Goal: Task Accomplishment & Management: Use online tool/utility

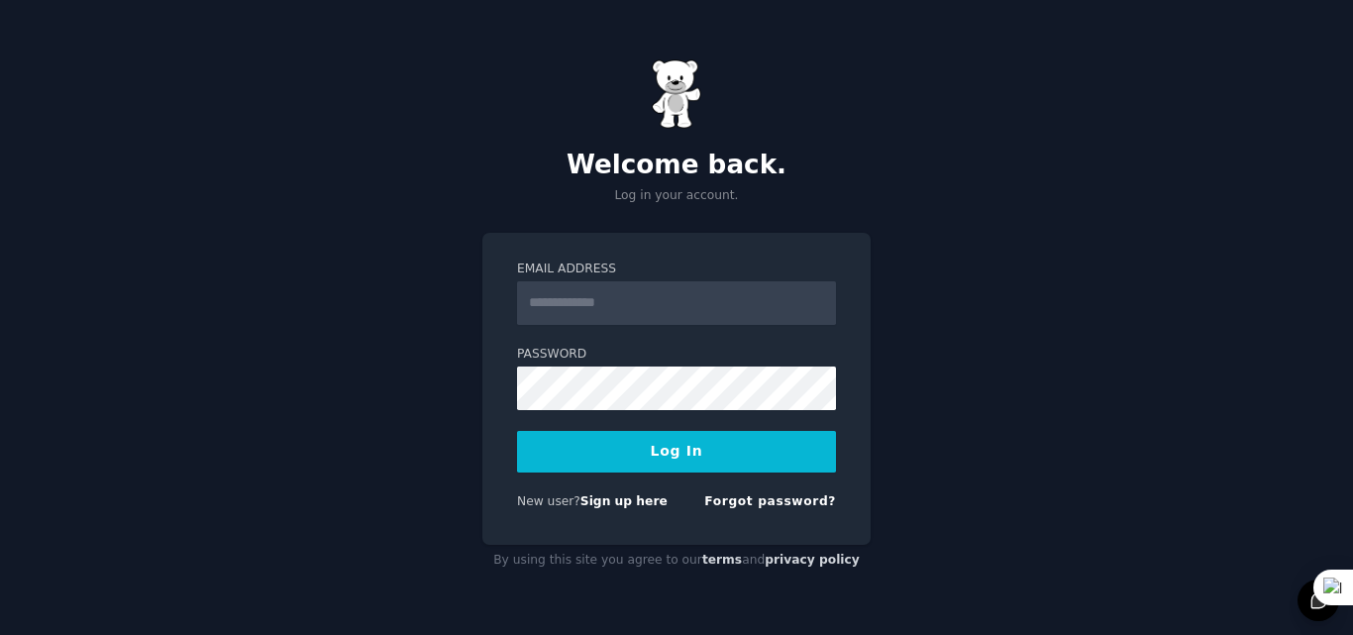
type input "**********"
click at [591, 502] on link "Sign up here" at bounding box center [624, 501] width 87 height 14
type input "**********"
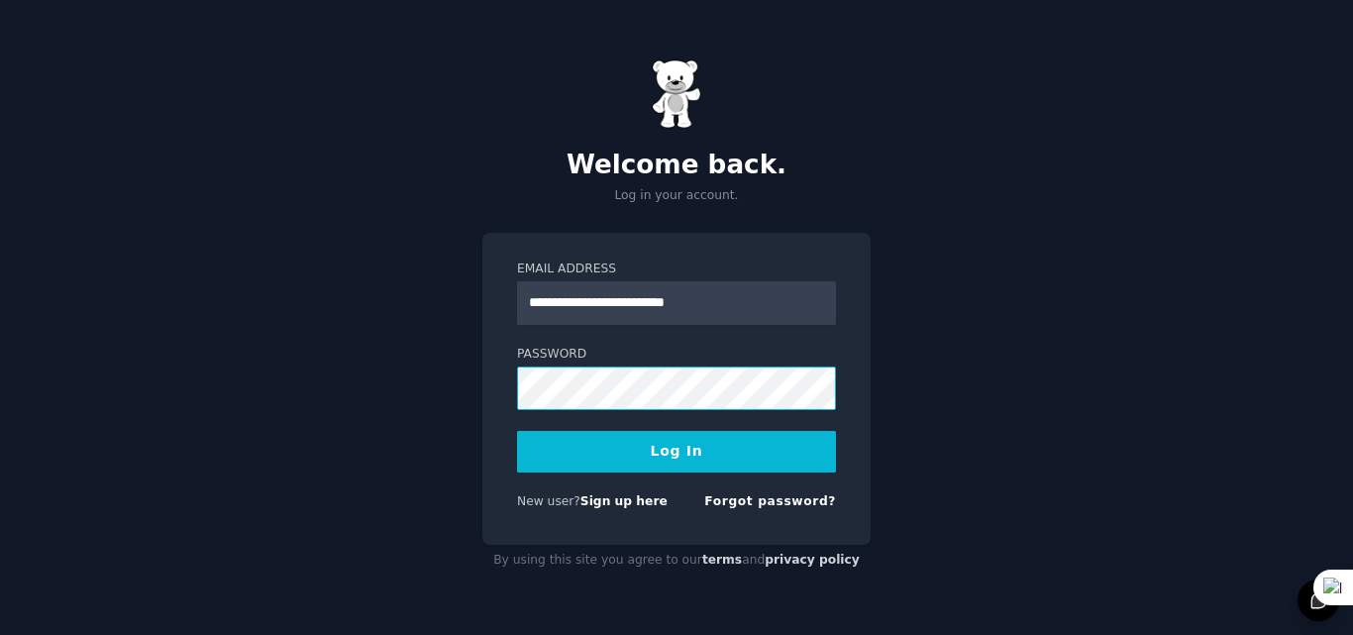
click at [517, 431] on button "Log In" at bounding box center [676, 452] width 319 height 42
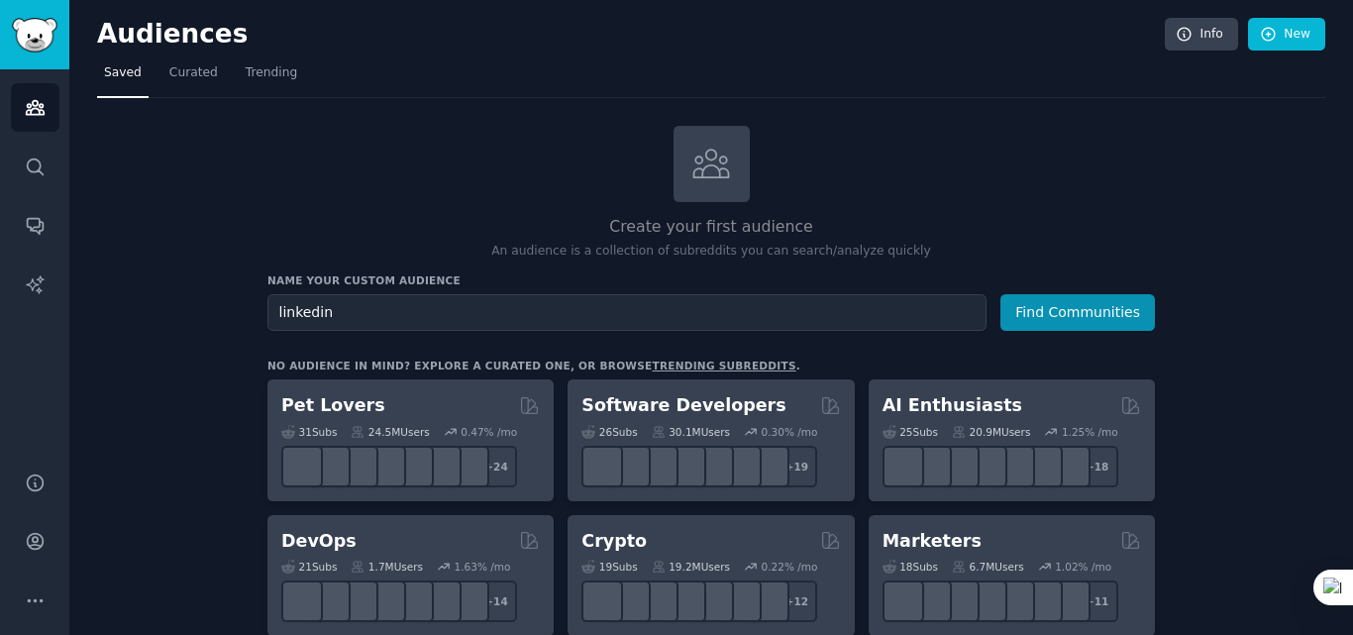
type input "linkedin"
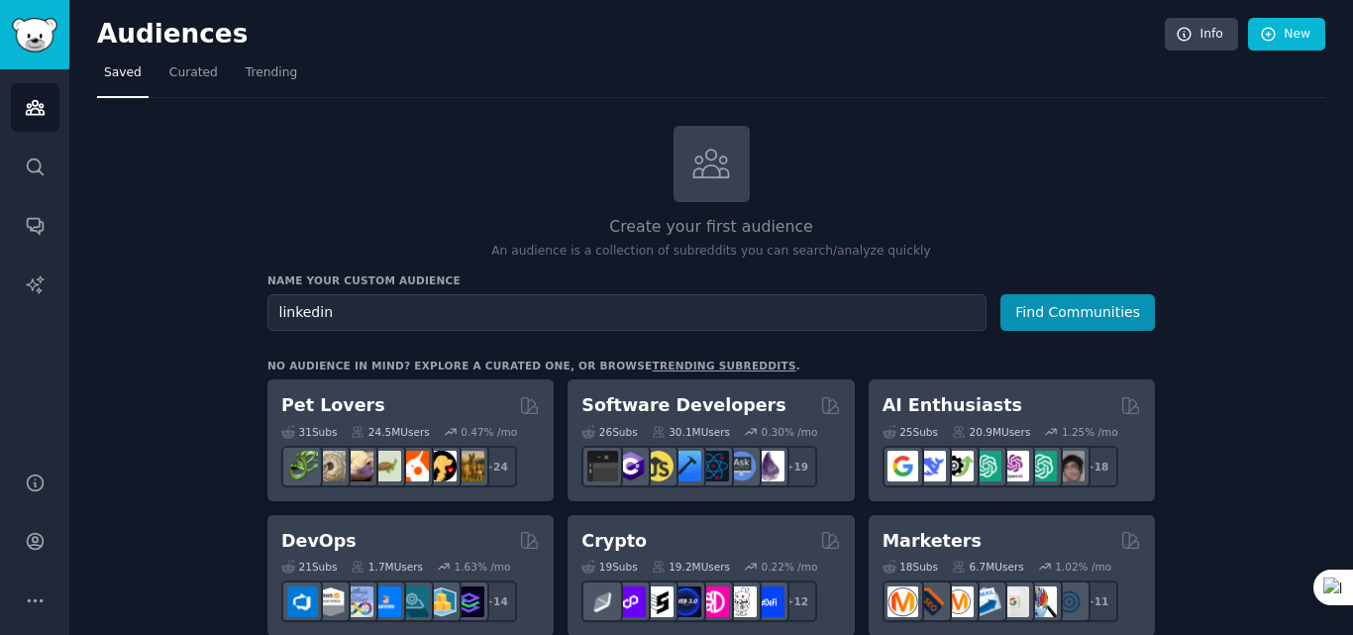
click at [1001, 294] on button "Find Communities" at bounding box center [1078, 312] width 155 height 37
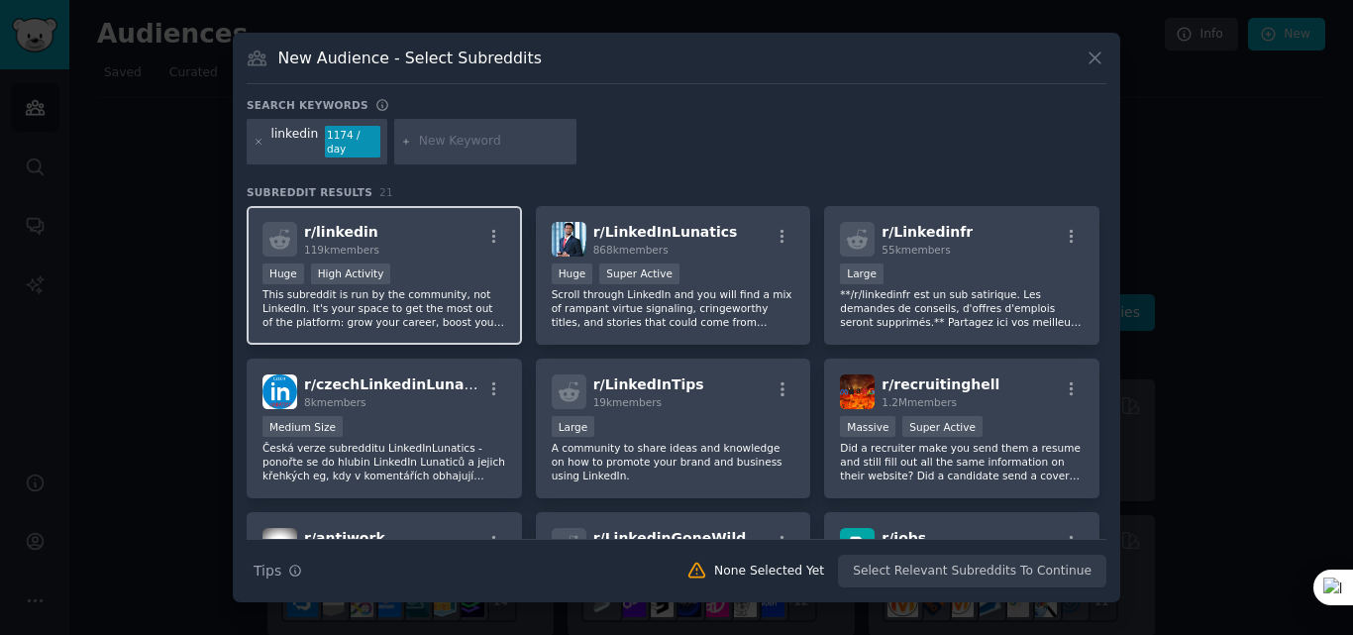
click at [380, 225] on div "r/ linkedin 119k members" at bounding box center [385, 239] width 244 height 35
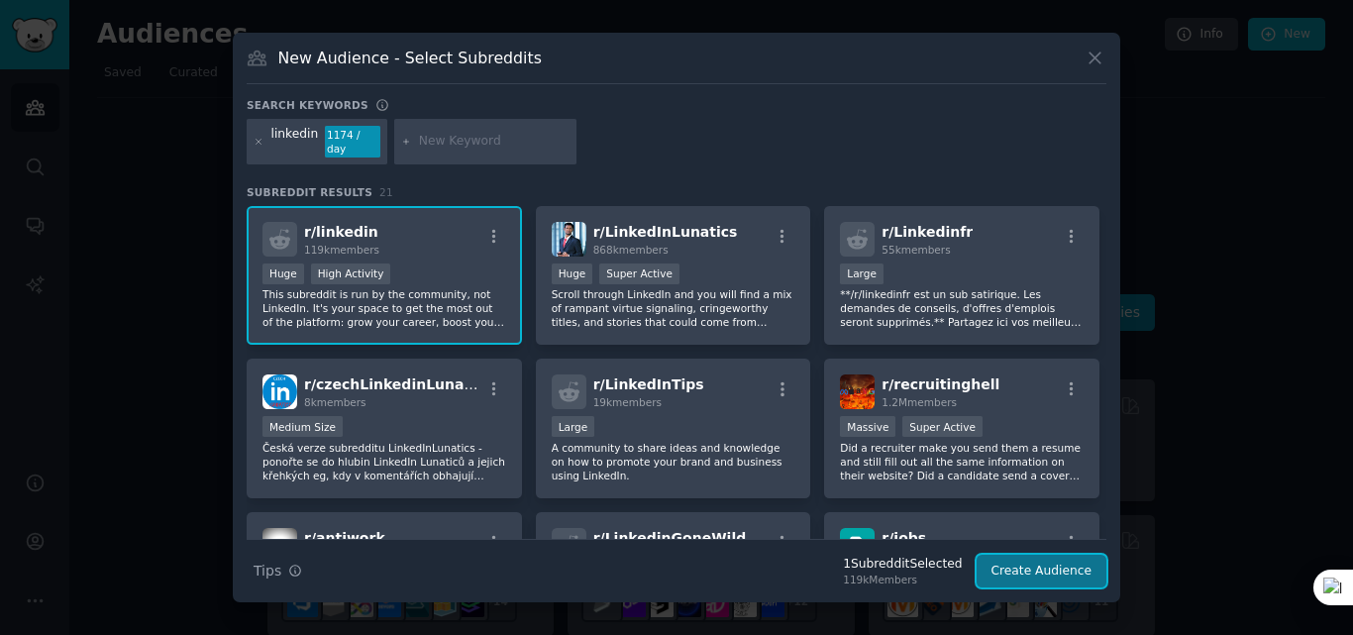
click at [1024, 558] on button "Create Audience" at bounding box center [1042, 572] width 131 height 34
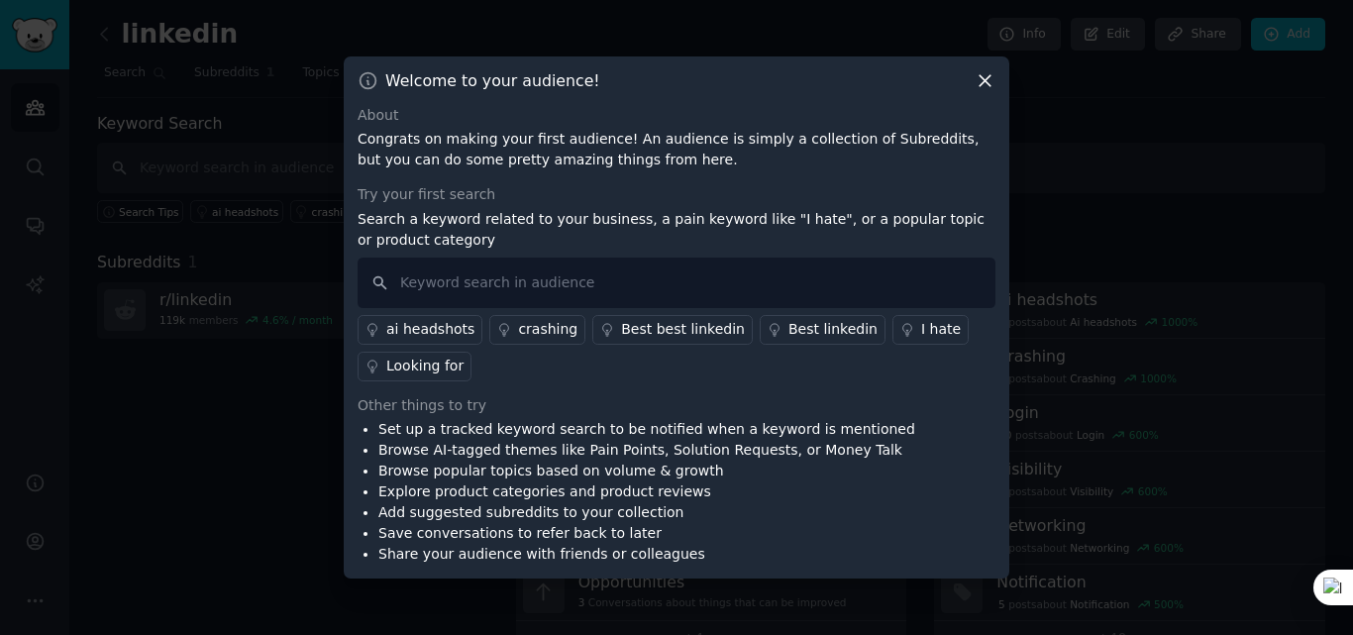
click at [674, 330] on div "Best best linkedin" at bounding box center [683, 329] width 124 height 21
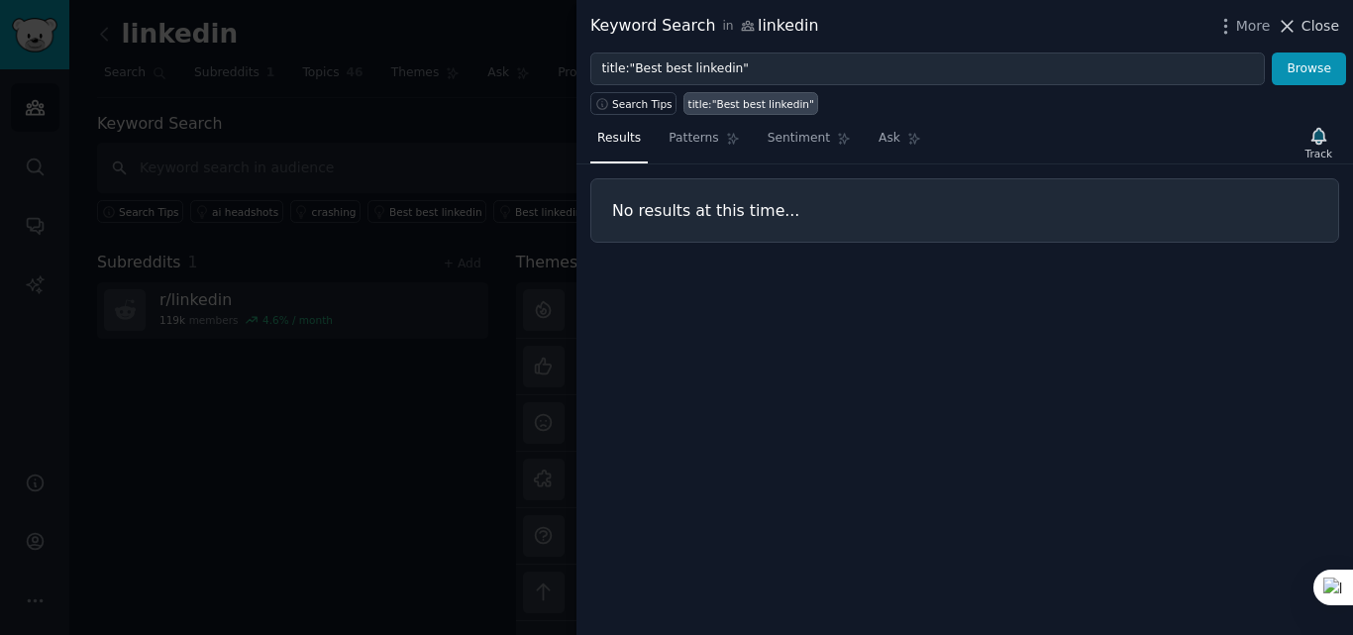
click at [1309, 29] on span "Close" at bounding box center [1321, 26] width 38 height 21
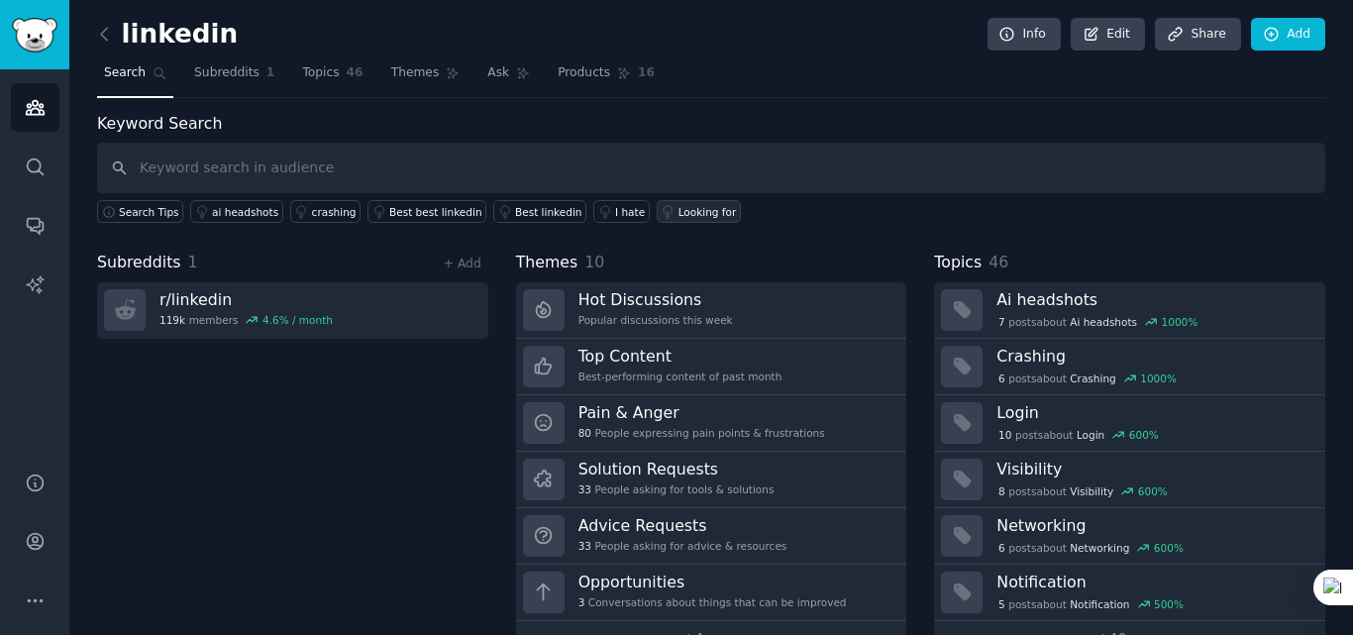
click at [679, 210] on div "Looking for" at bounding box center [708, 212] width 58 height 14
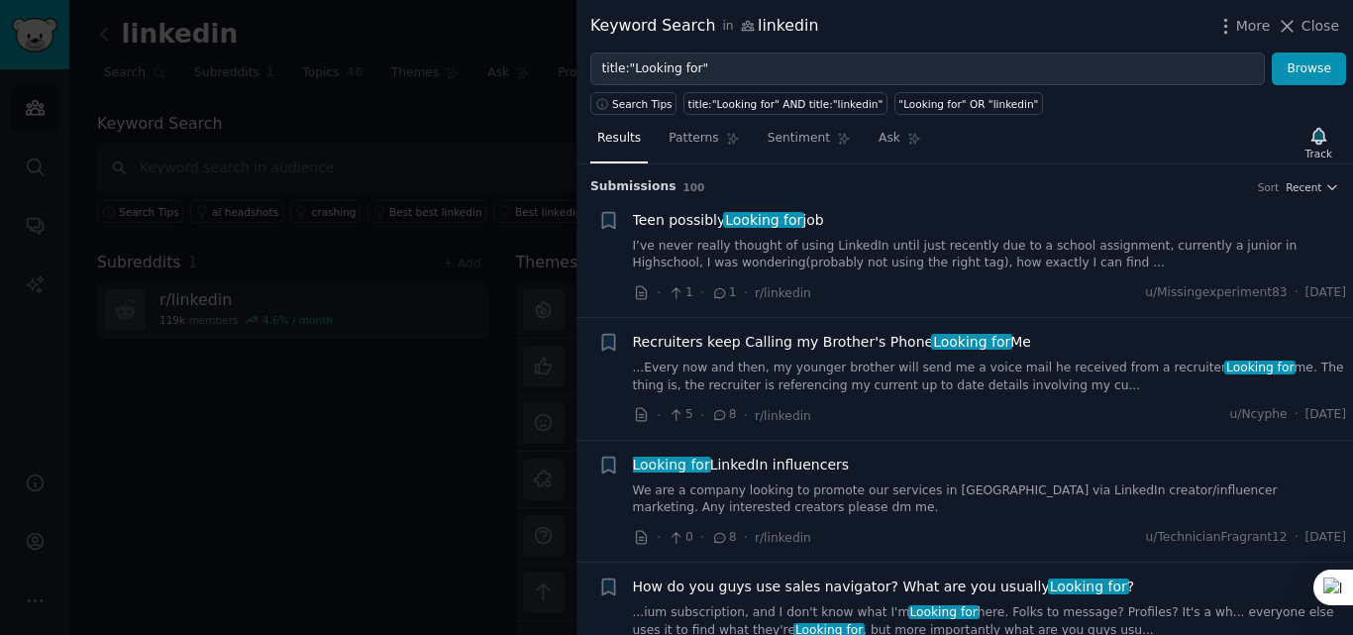
click at [399, 366] on div at bounding box center [676, 317] width 1353 height 635
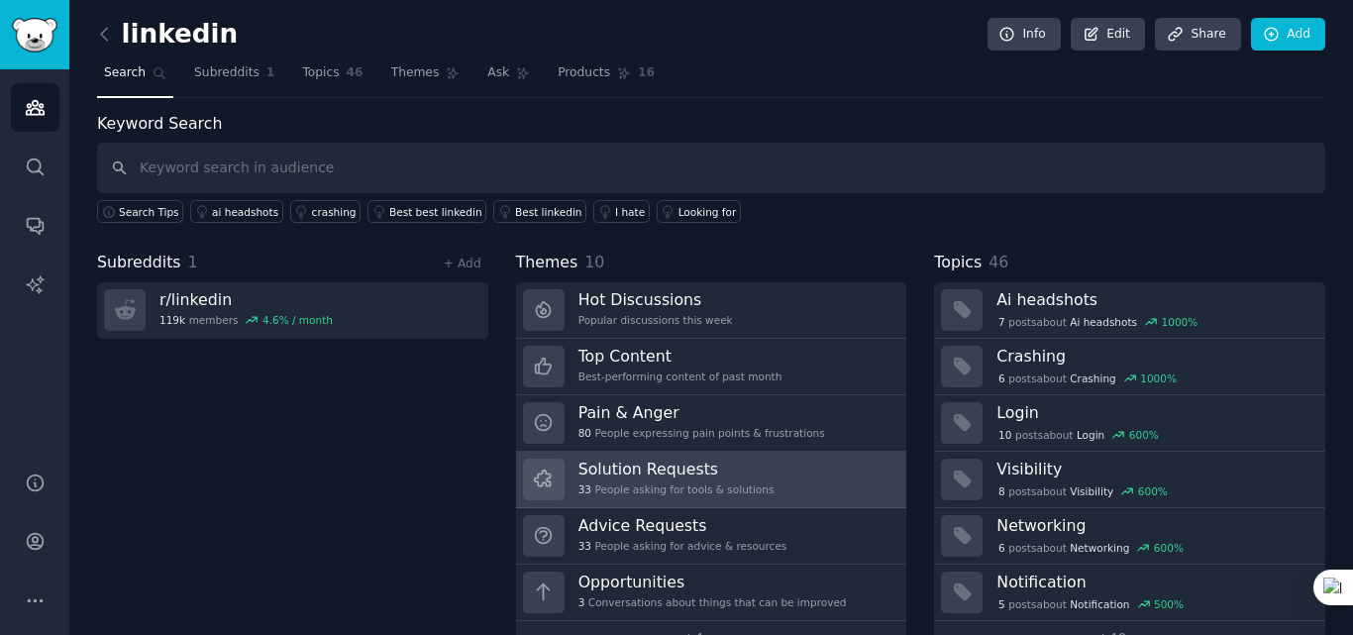
scroll to position [49, 0]
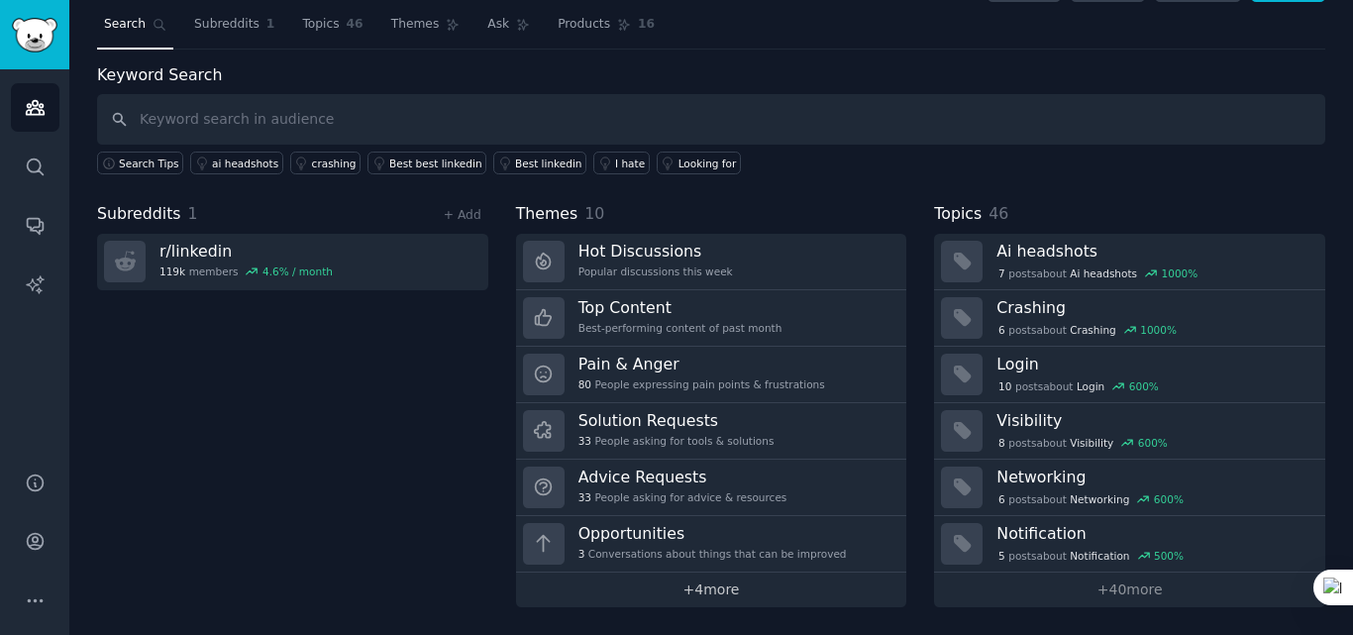
click at [675, 591] on link "+ 4 more" at bounding box center [711, 590] width 391 height 35
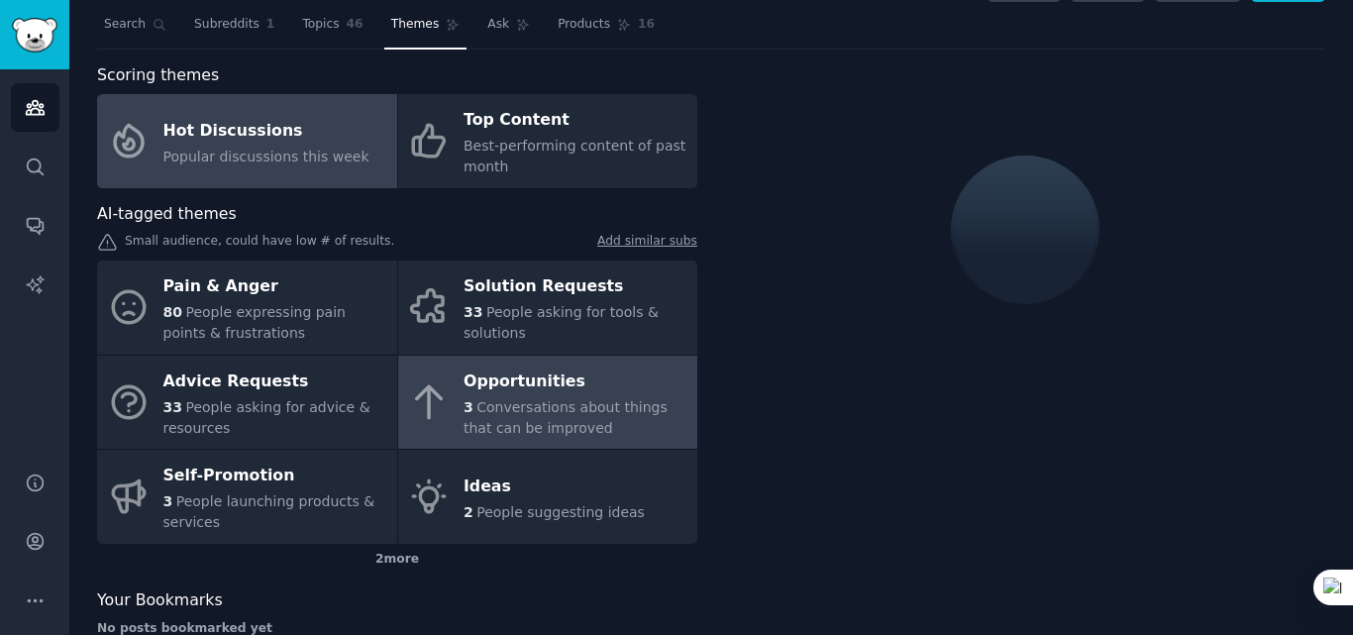
scroll to position [92, 0]
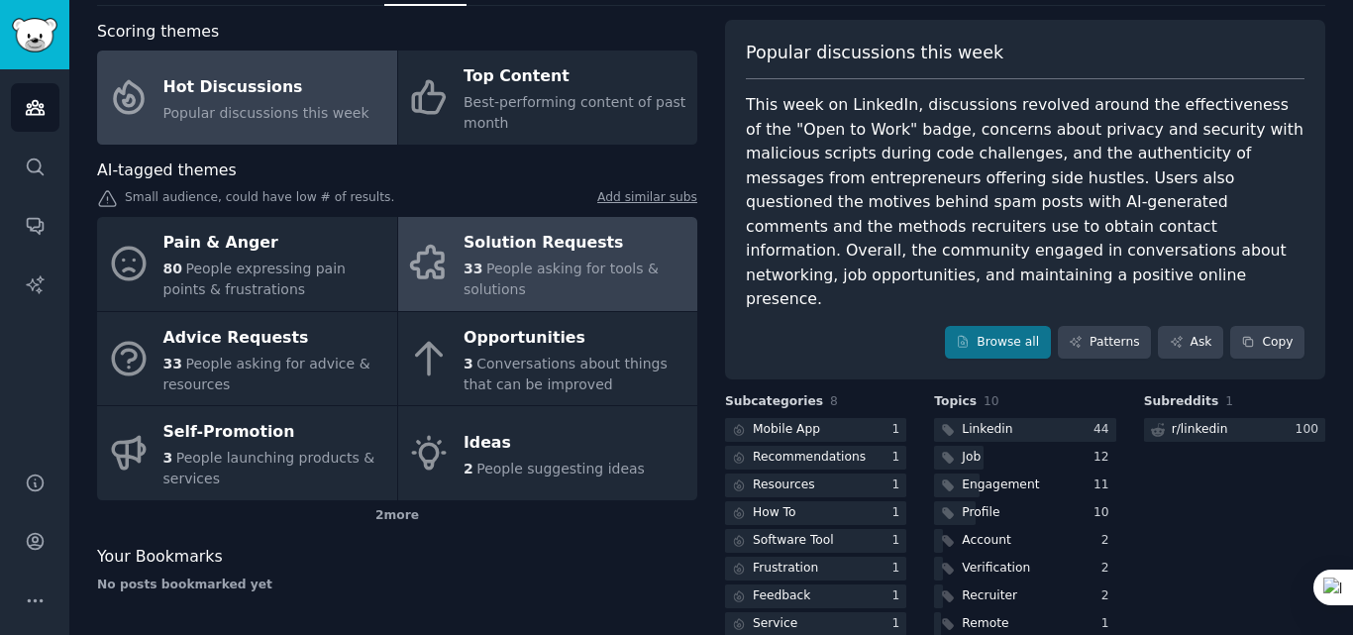
click at [598, 289] on div "33 People asking for tools & solutions" at bounding box center [576, 280] width 224 height 42
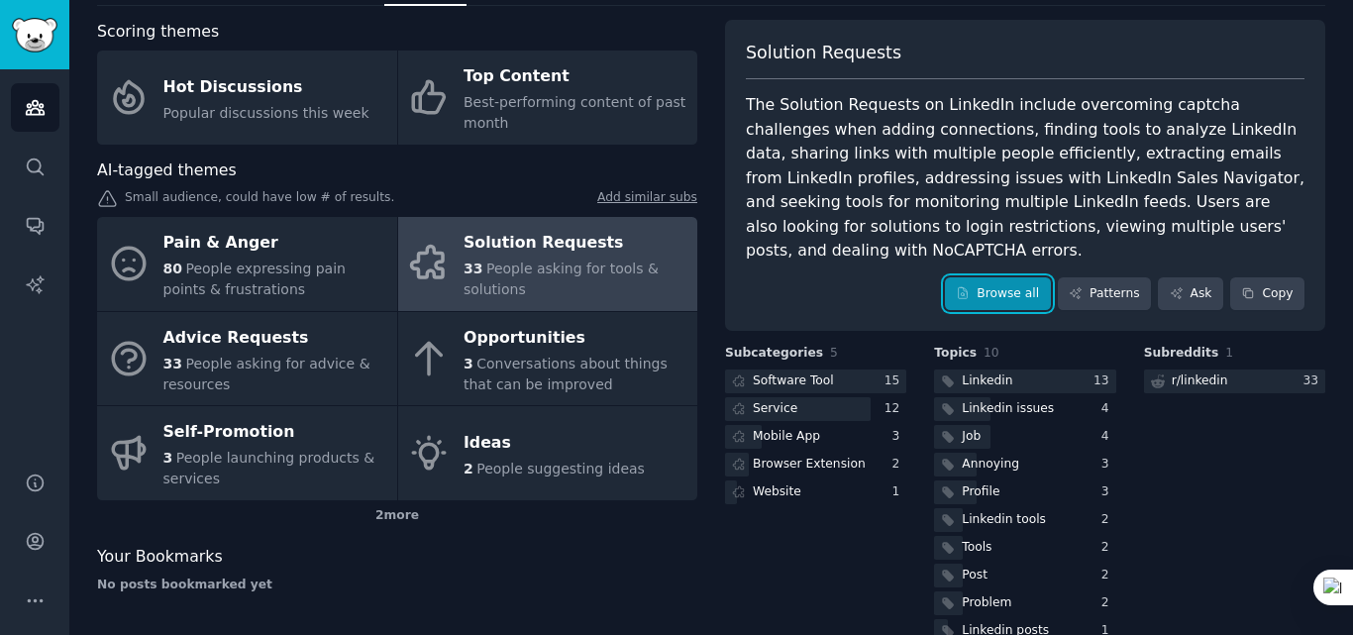
click at [1035, 277] on link "Browse all" at bounding box center [998, 294] width 106 height 34
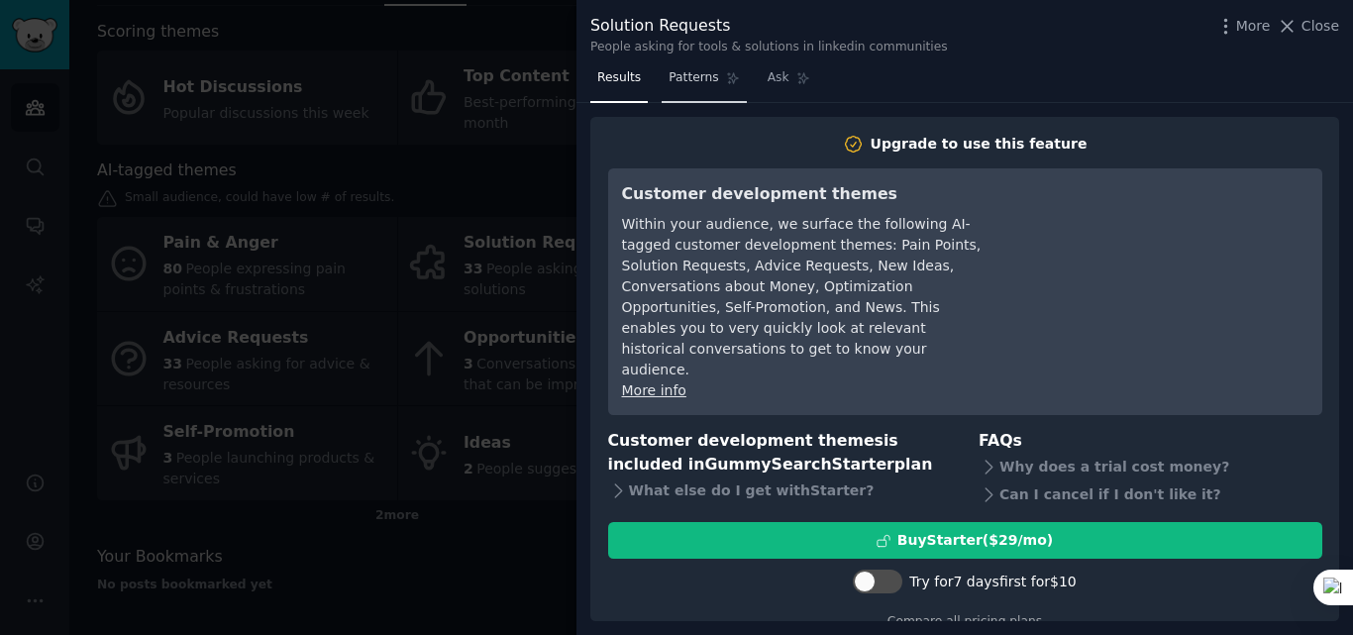
click at [697, 96] on link "Patterns" at bounding box center [704, 82] width 84 height 41
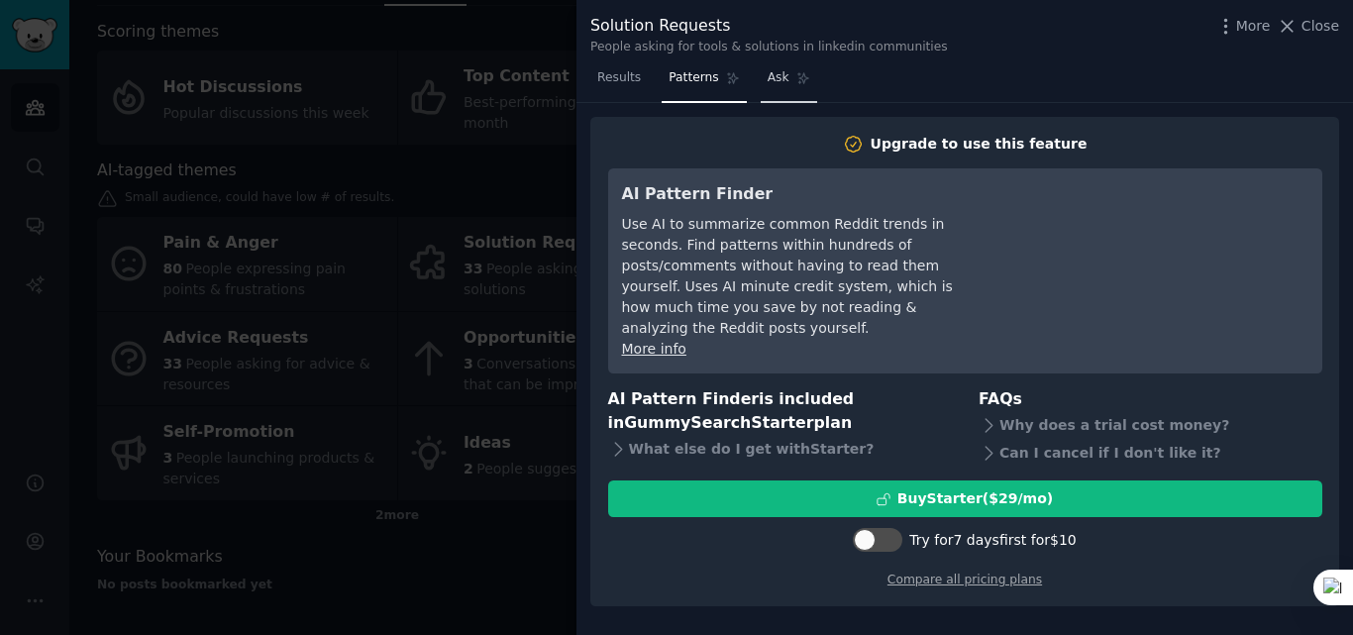
click at [766, 94] on link "Ask" at bounding box center [789, 82] width 56 height 41
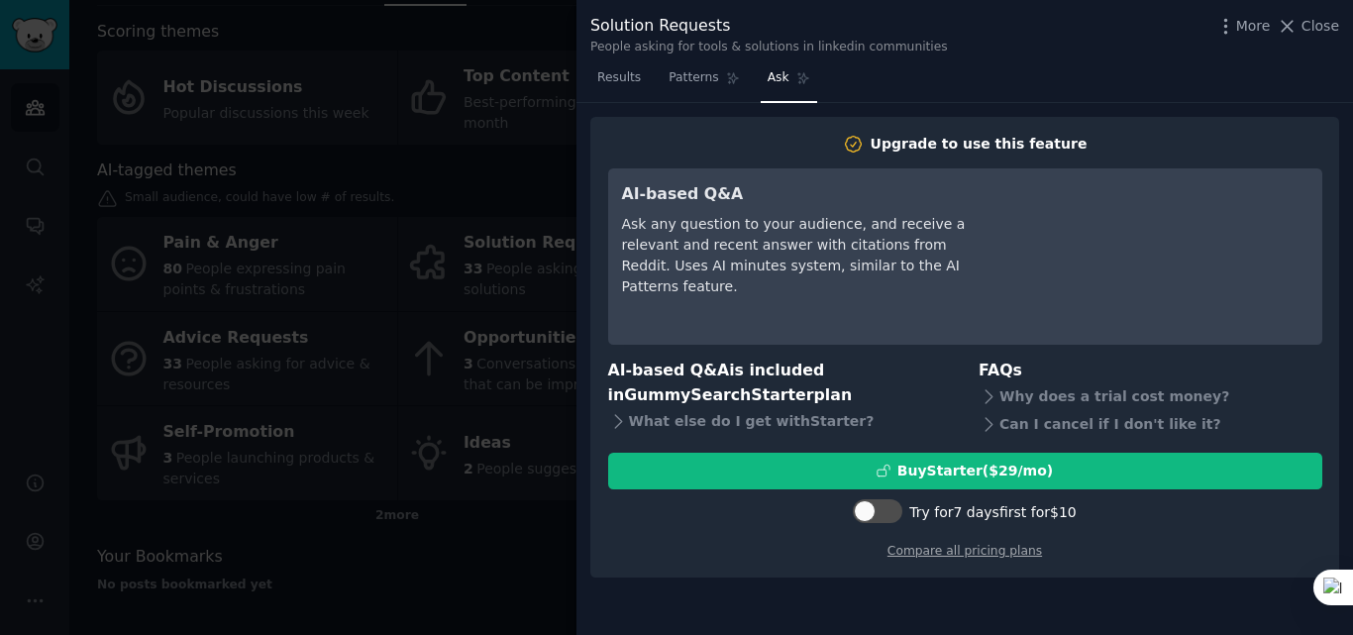
click at [424, 364] on div at bounding box center [676, 317] width 1353 height 635
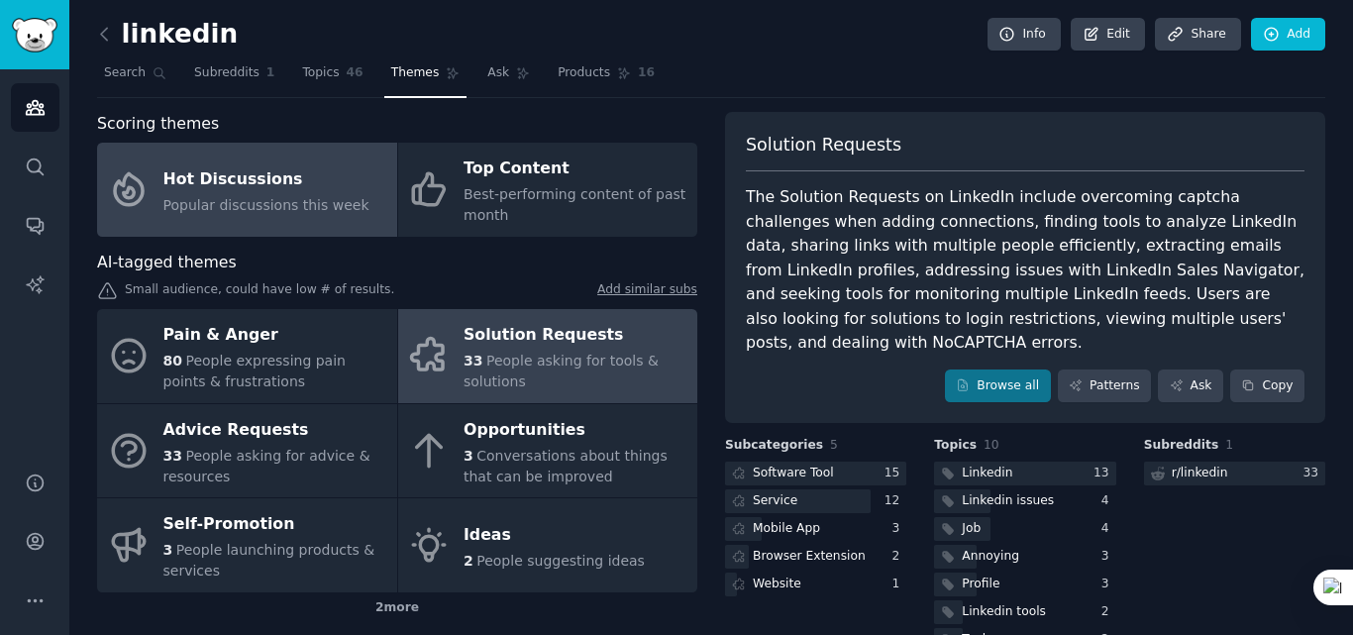
click at [271, 209] on span "Popular discussions this week" at bounding box center [266, 205] width 206 height 16
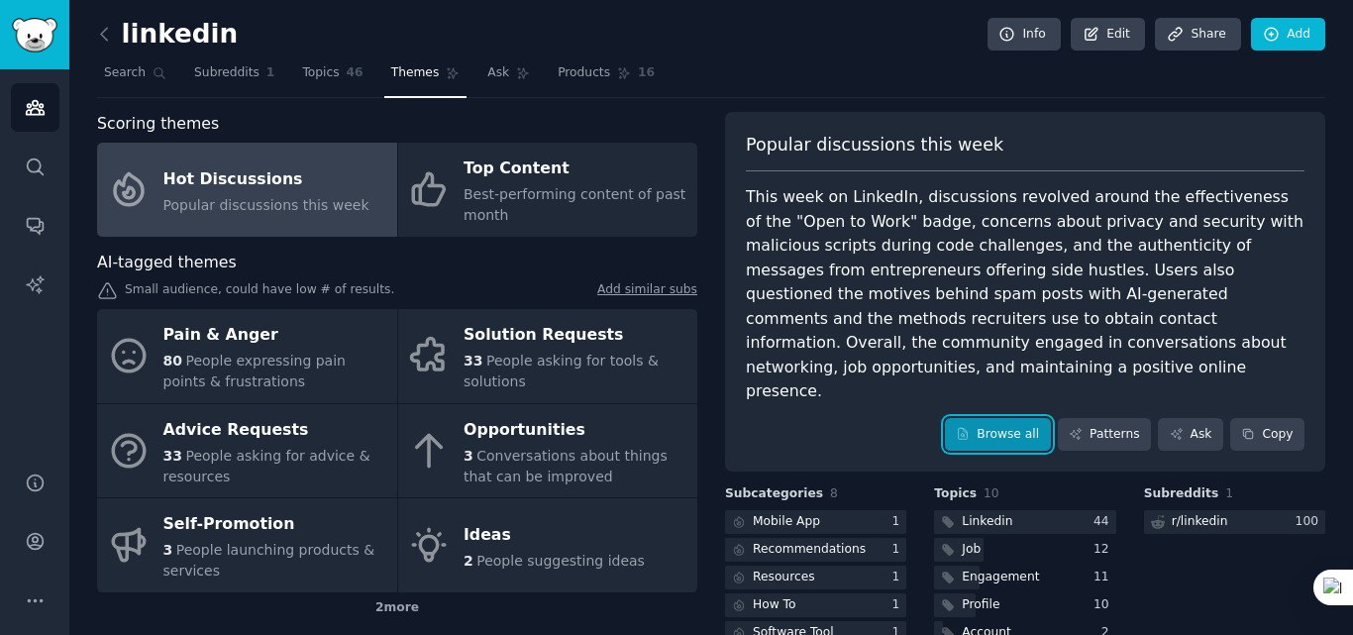
click at [1018, 418] on link "Browse all" at bounding box center [998, 435] width 106 height 34
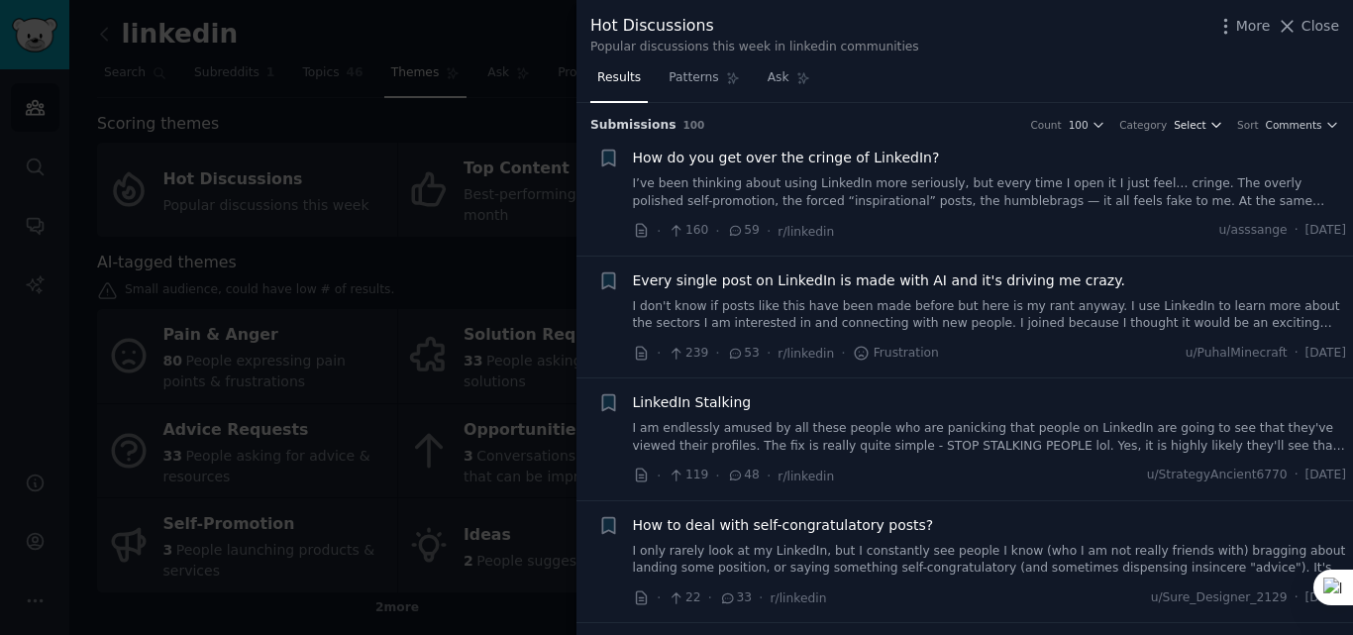
click at [1206, 127] on span "Select" at bounding box center [1190, 125] width 32 height 14
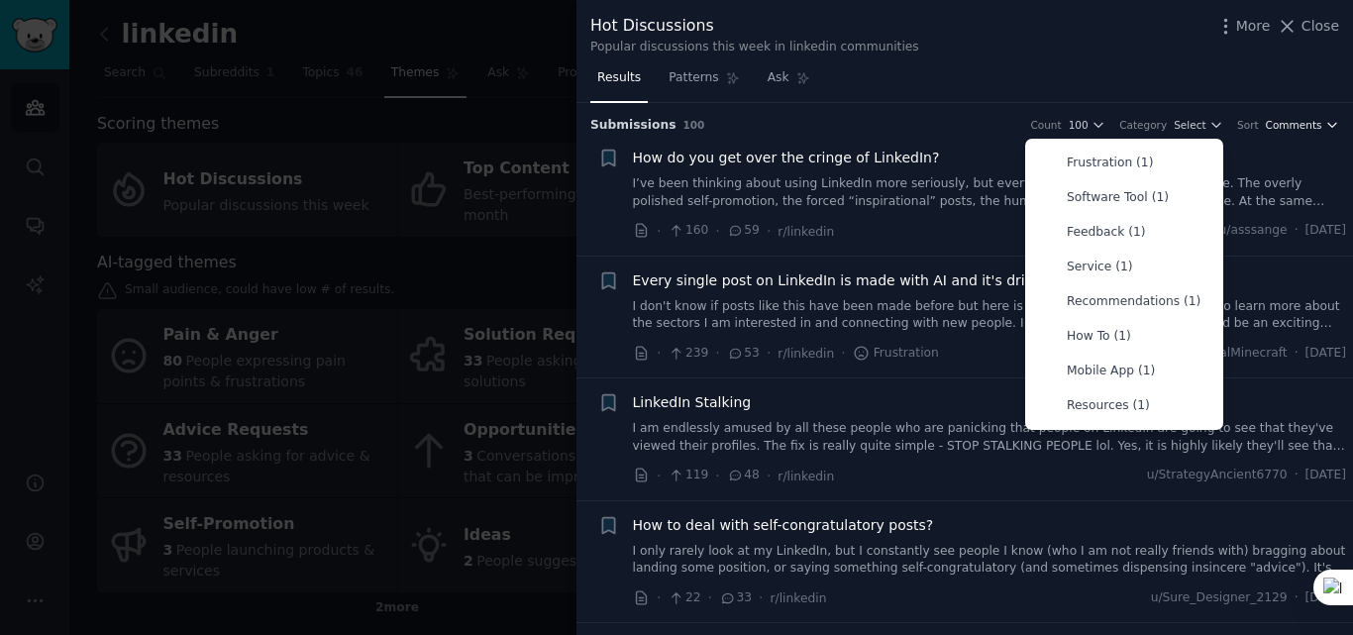
click at [1304, 120] on span "Comments" at bounding box center [1294, 125] width 56 height 14
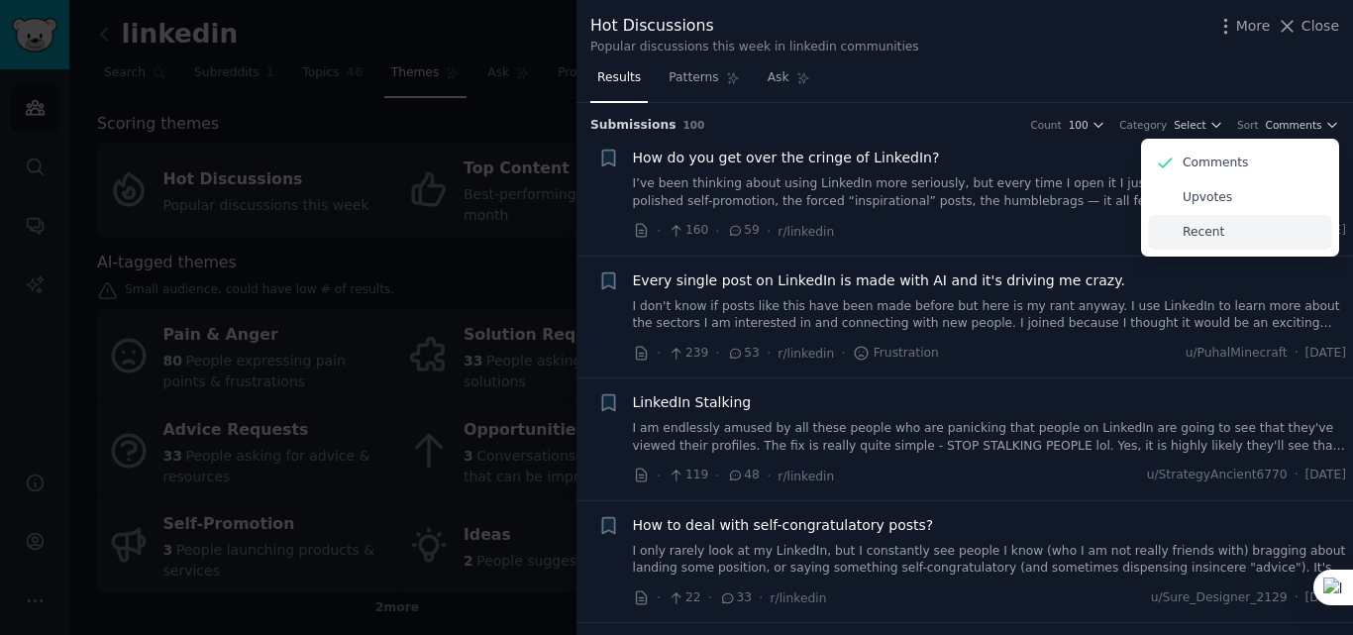
click at [1191, 228] on p "Recent" at bounding box center [1204, 233] width 42 height 18
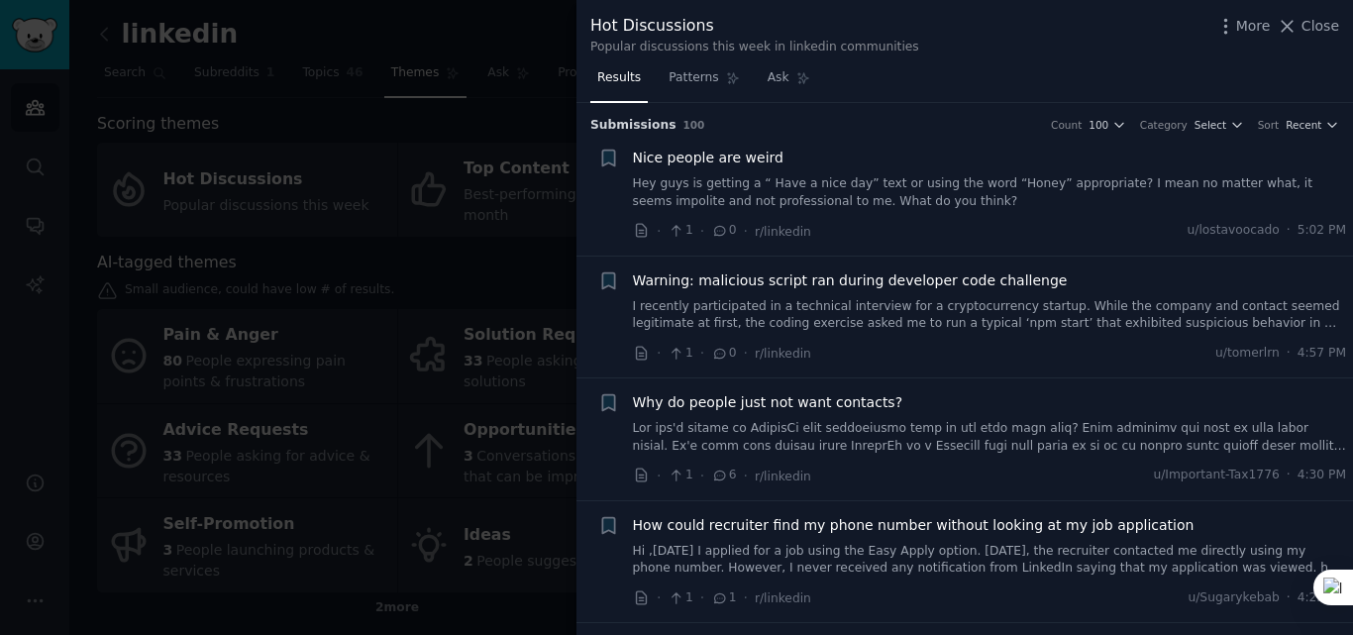
click at [700, 164] on span "Nice people are weird" at bounding box center [708, 158] width 151 height 21
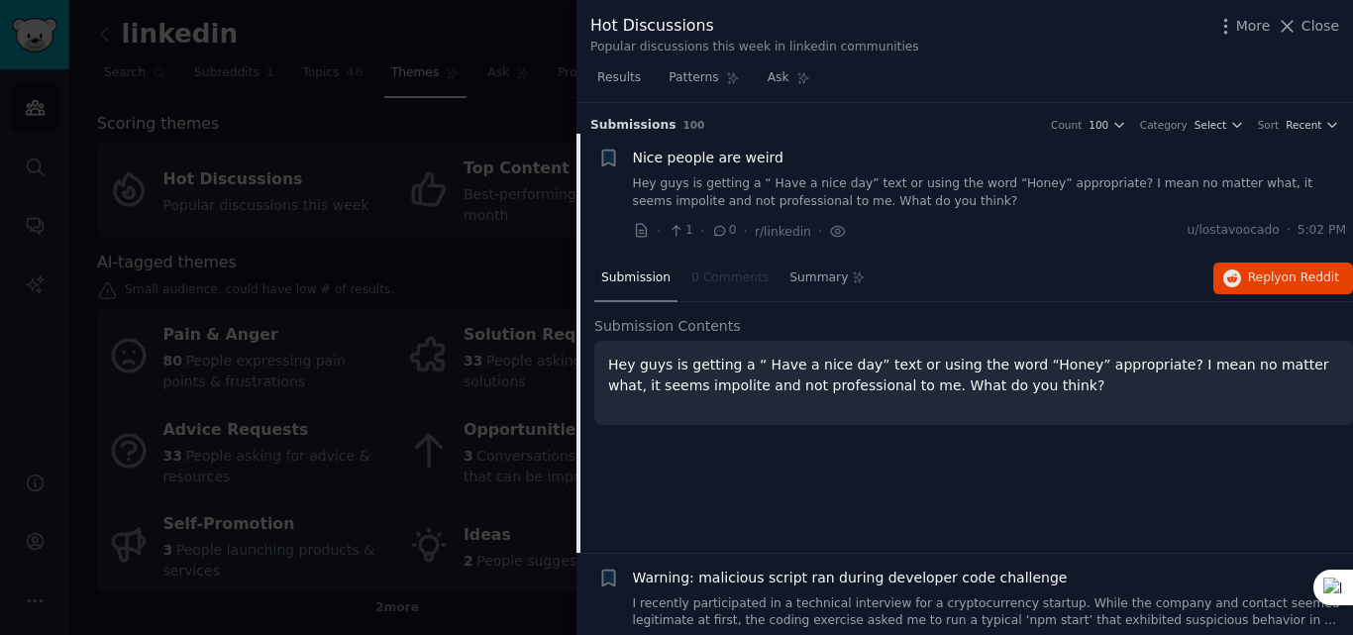
scroll to position [32, 0]
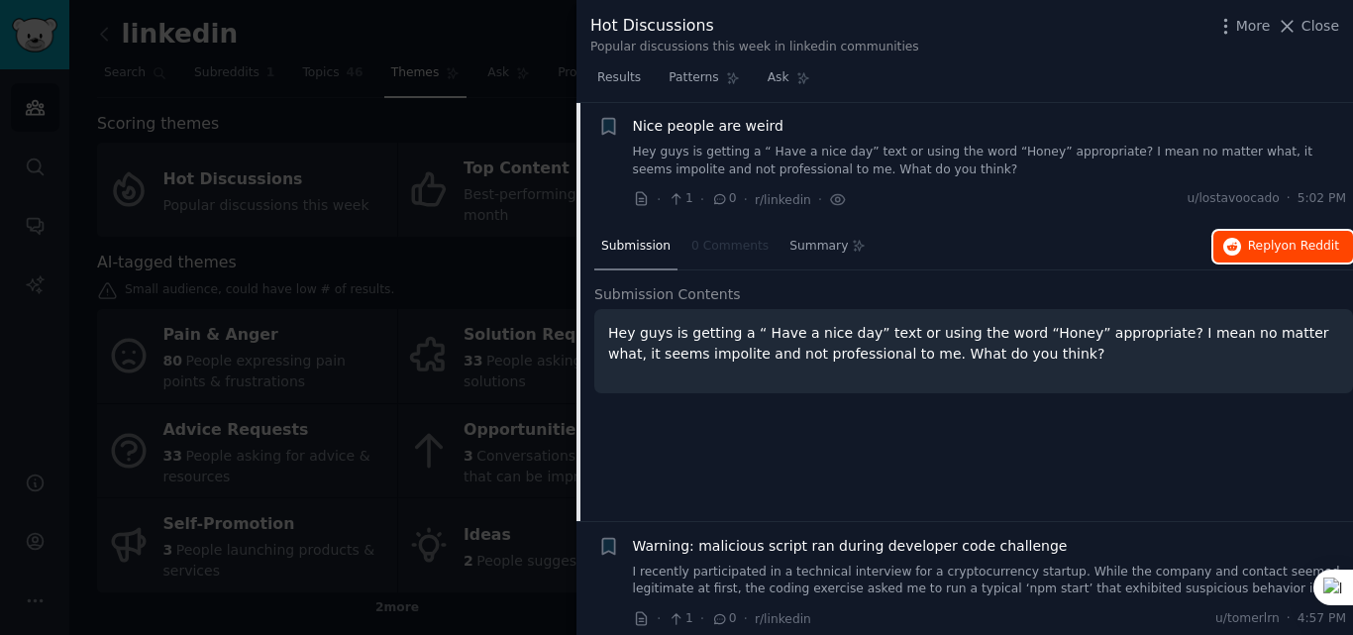
click at [1258, 250] on span "Reply on Reddit" at bounding box center [1293, 247] width 91 height 18
click at [360, 343] on div at bounding box center [676, 317] width 1353 height 635
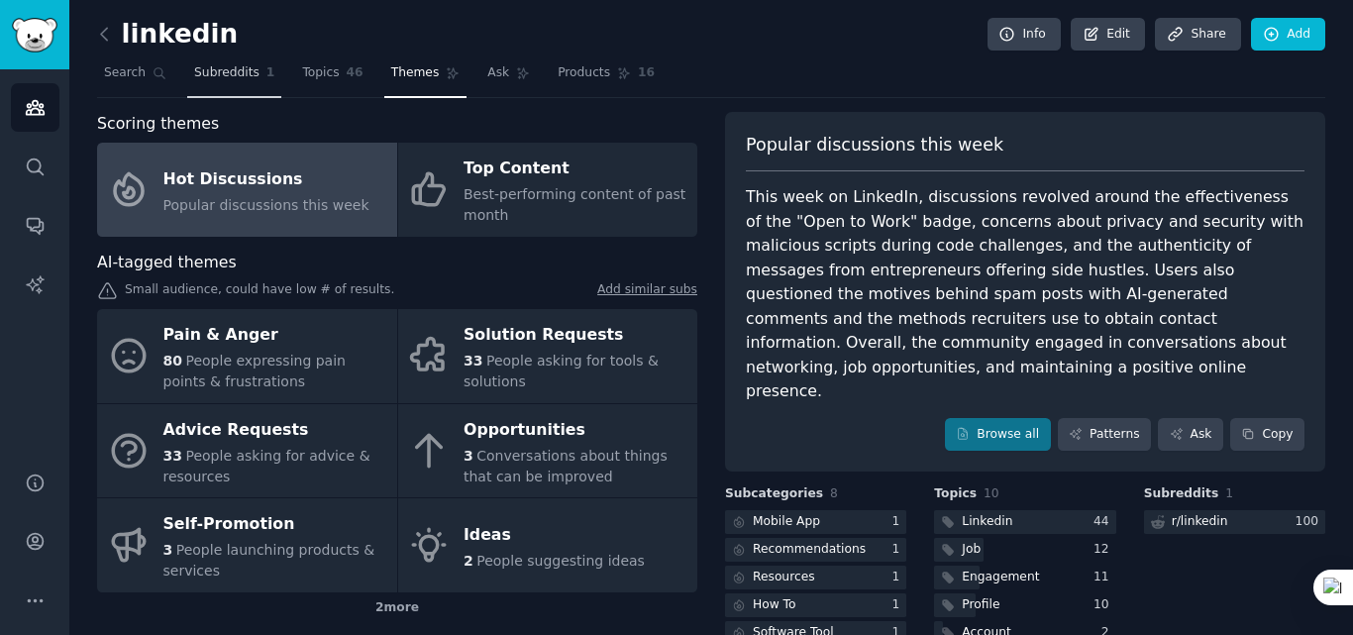
click at [206, 80] on span "Subreddits" at bounding box center [226, 73] width 65 height 18
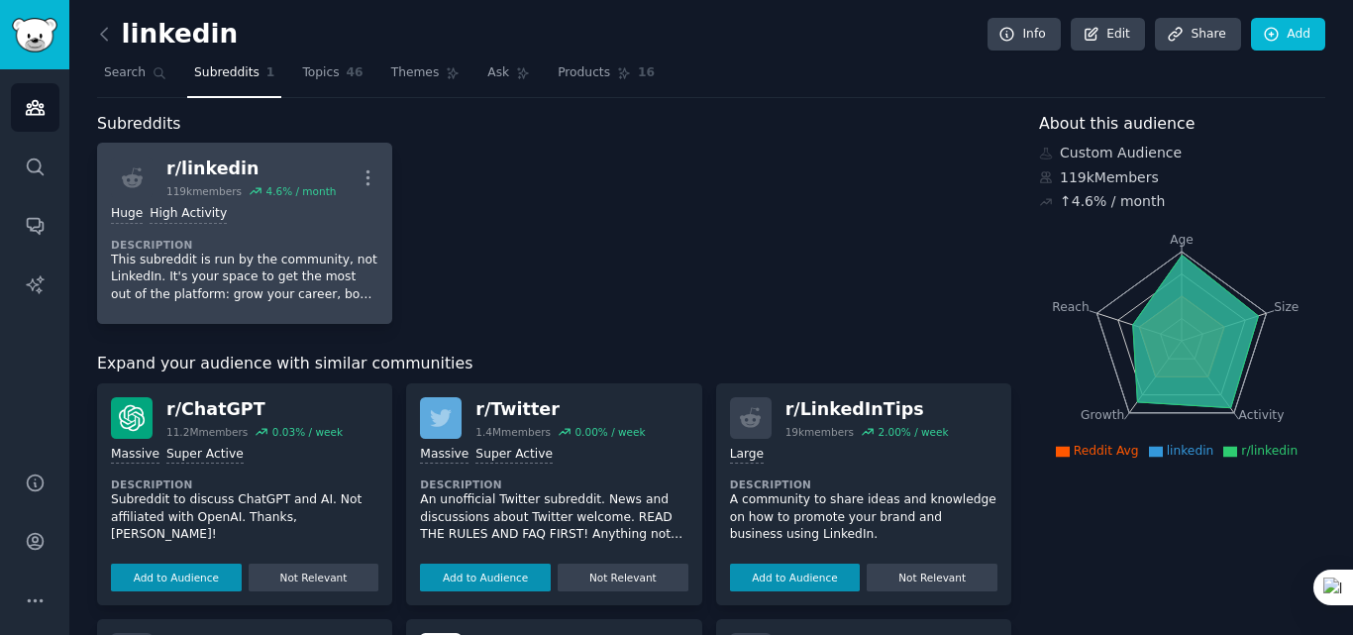
click at [256, 277] on p "This subreddit is run by the community, not LinkedIn. It's your space to get th…" at bounding box center [245, 278] width 268 height 53
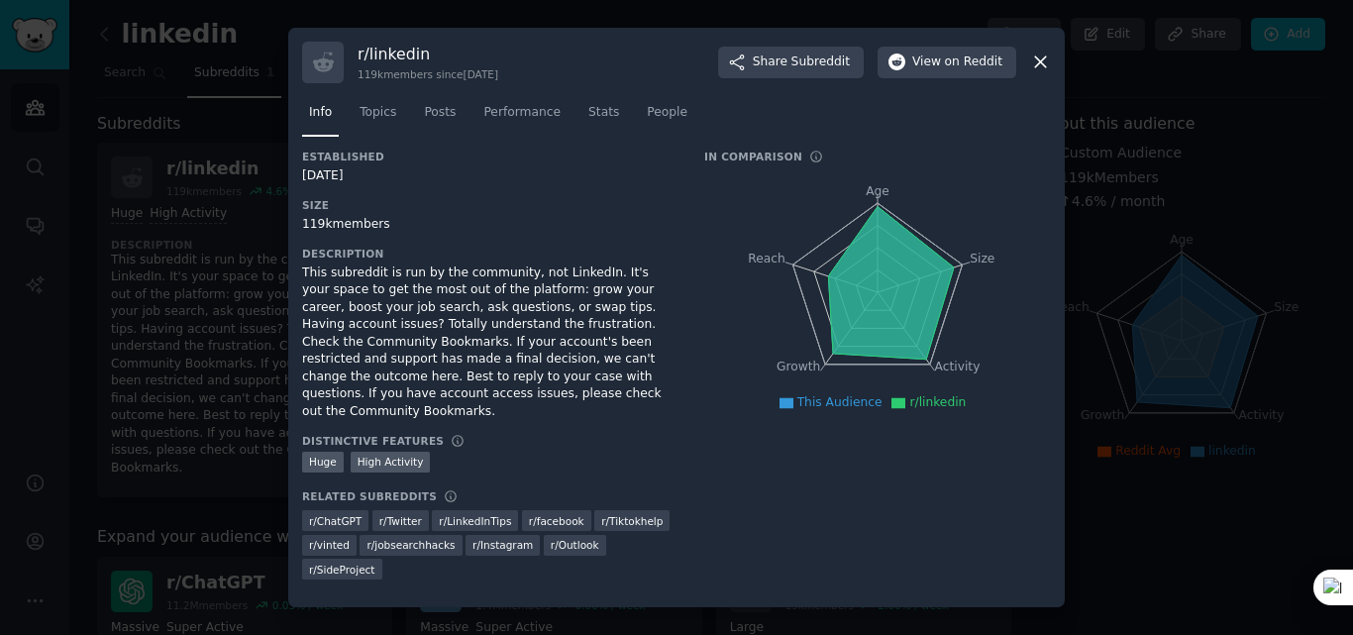
click at [1132, 285] on div at bounding box center [676, 317] width 1353 height 635
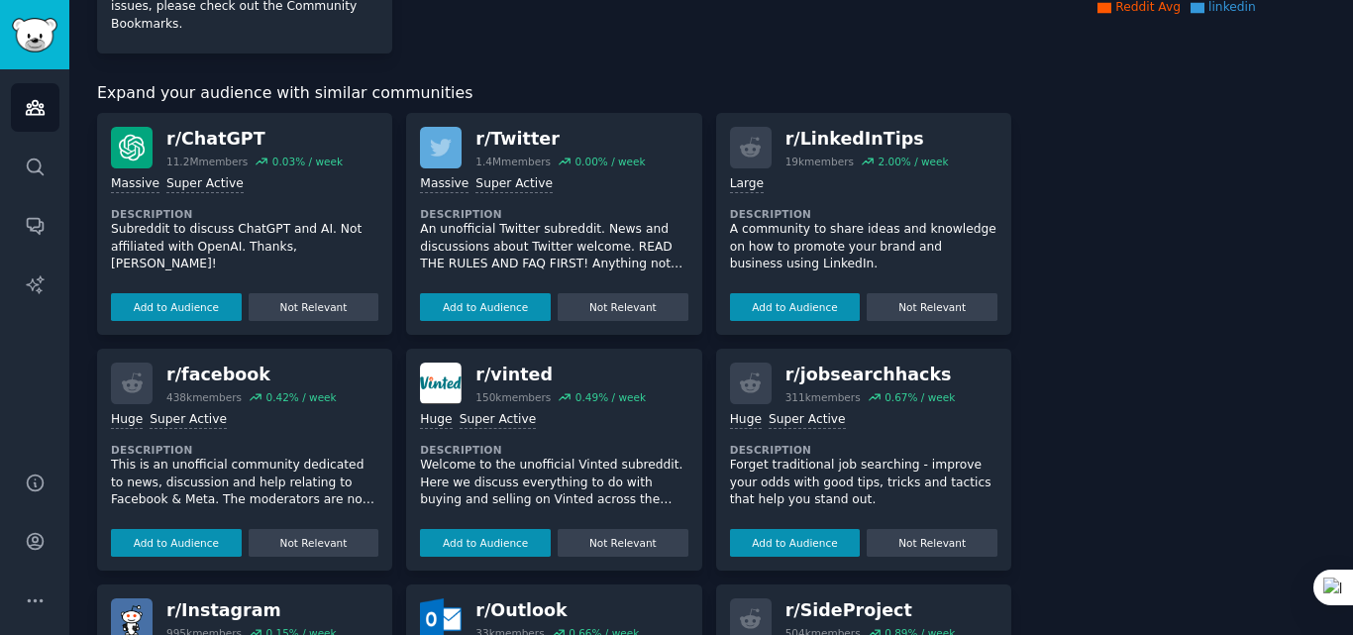
scroll to position [445, 0]
click at [778, 292] on button "Add to Audience" at bounding box center [795, 306] width 131 height 28
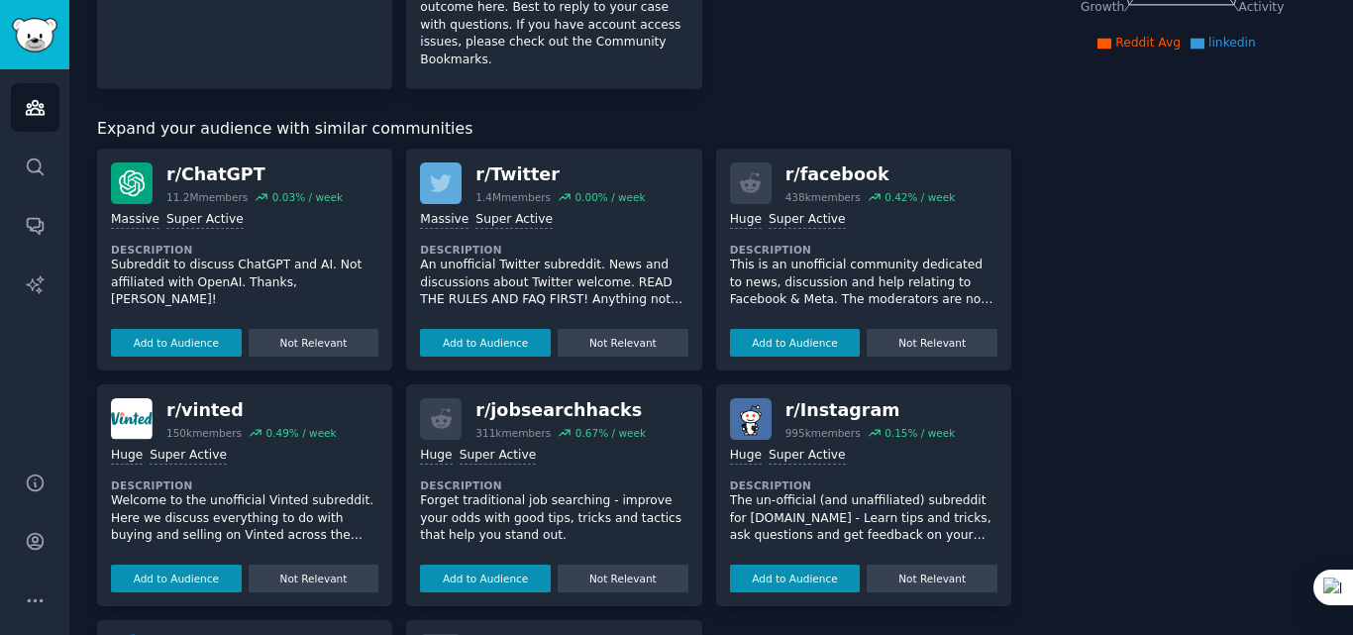
scroll to position [0, 0]
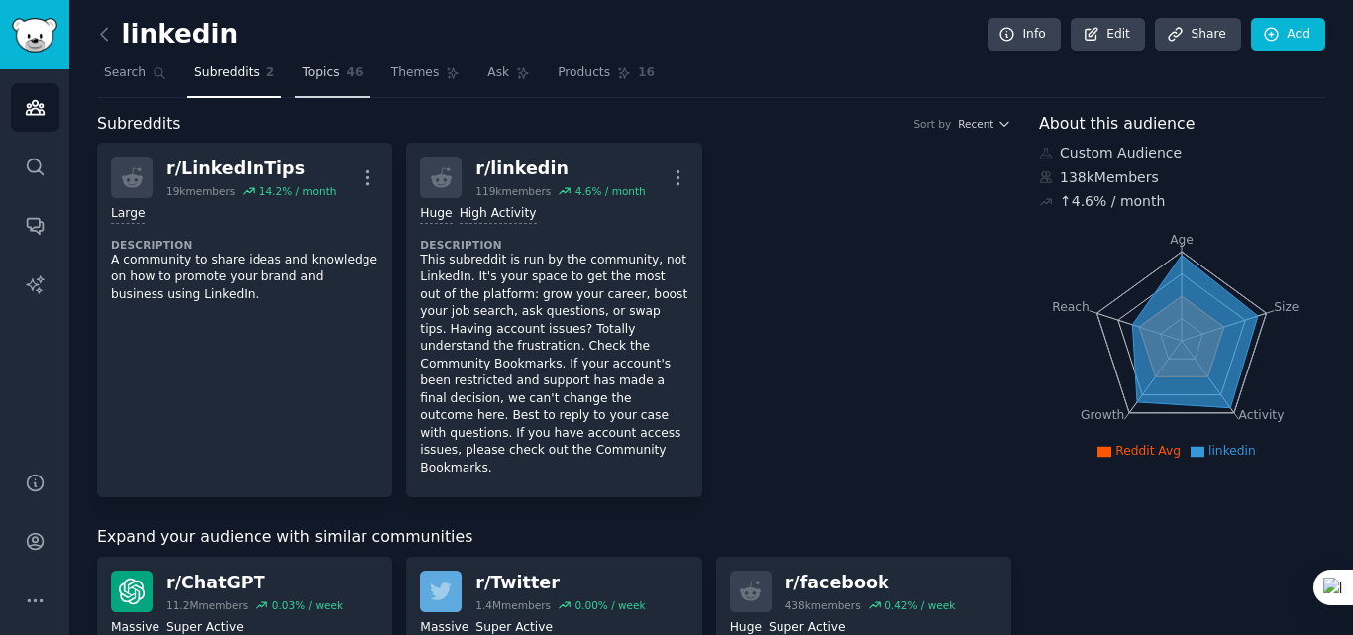
click at [327, 73] on link "Topics 46" at bounding box center [332, 77] width 74 height 41
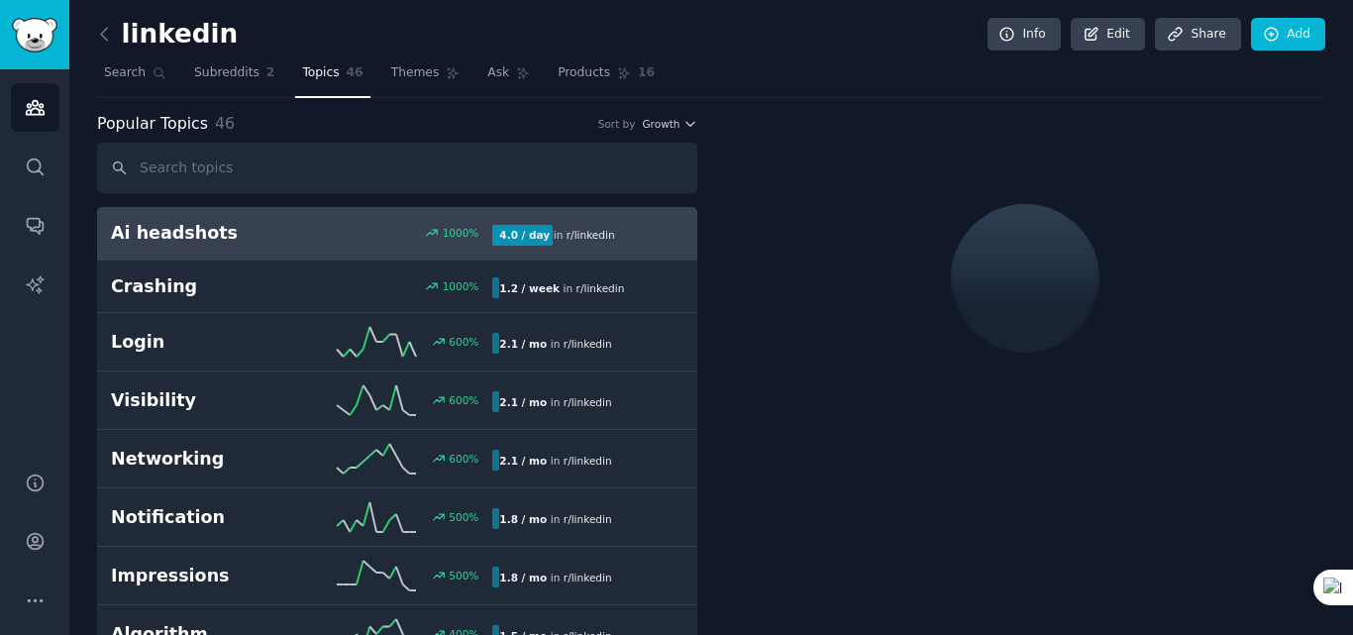
click at [168, 228] on h2 "Ai headshots" at bounding box center [206, 233] width 191 height 25
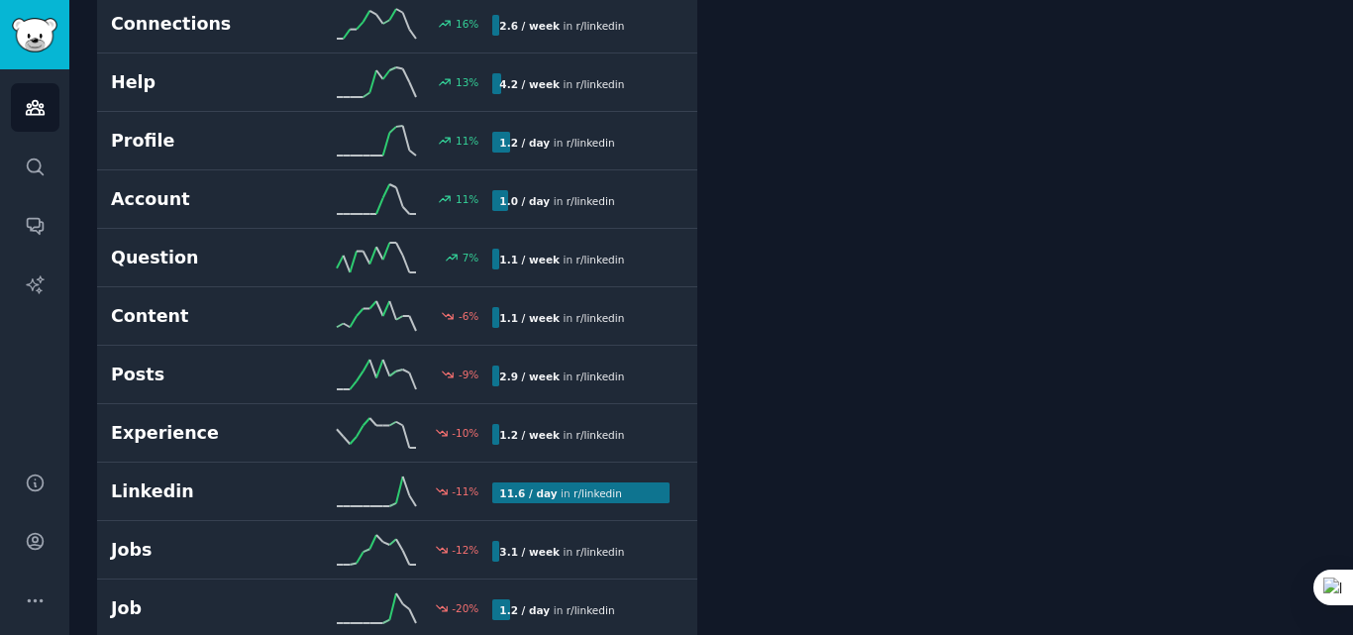
scroll to position [2131, 0]
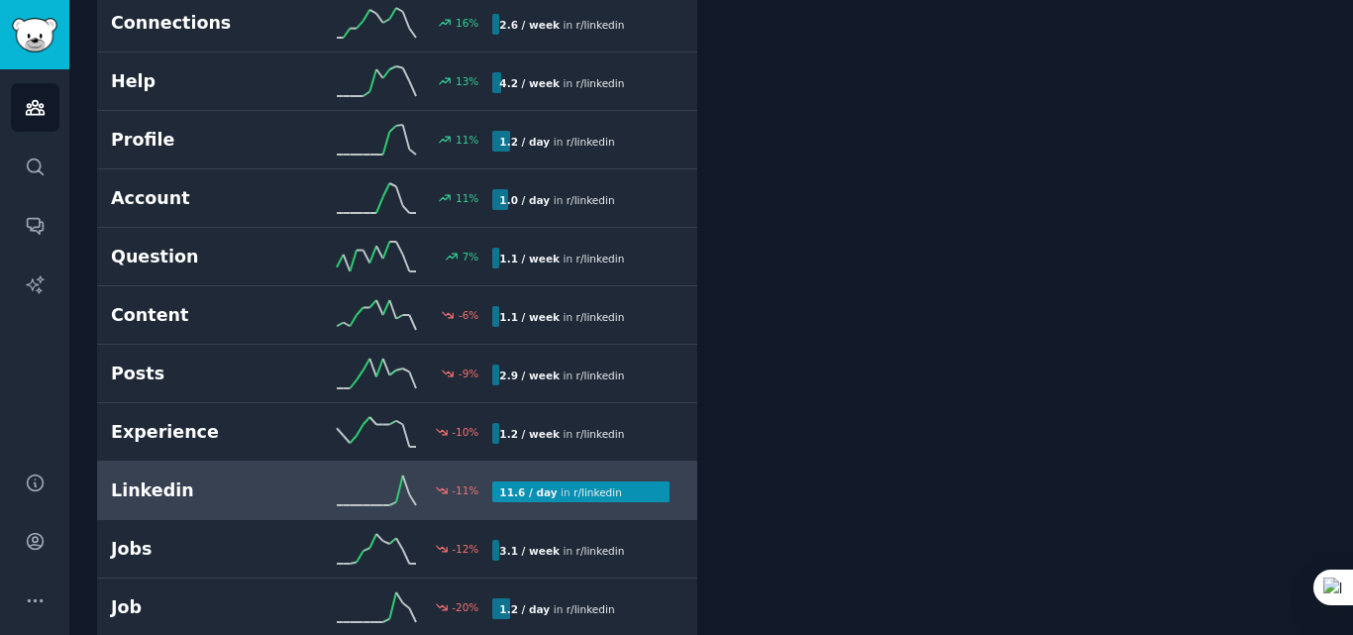
click at [164, 483] on h2 "Linkedin" at bounding box center [206, 491] width 191 height 25
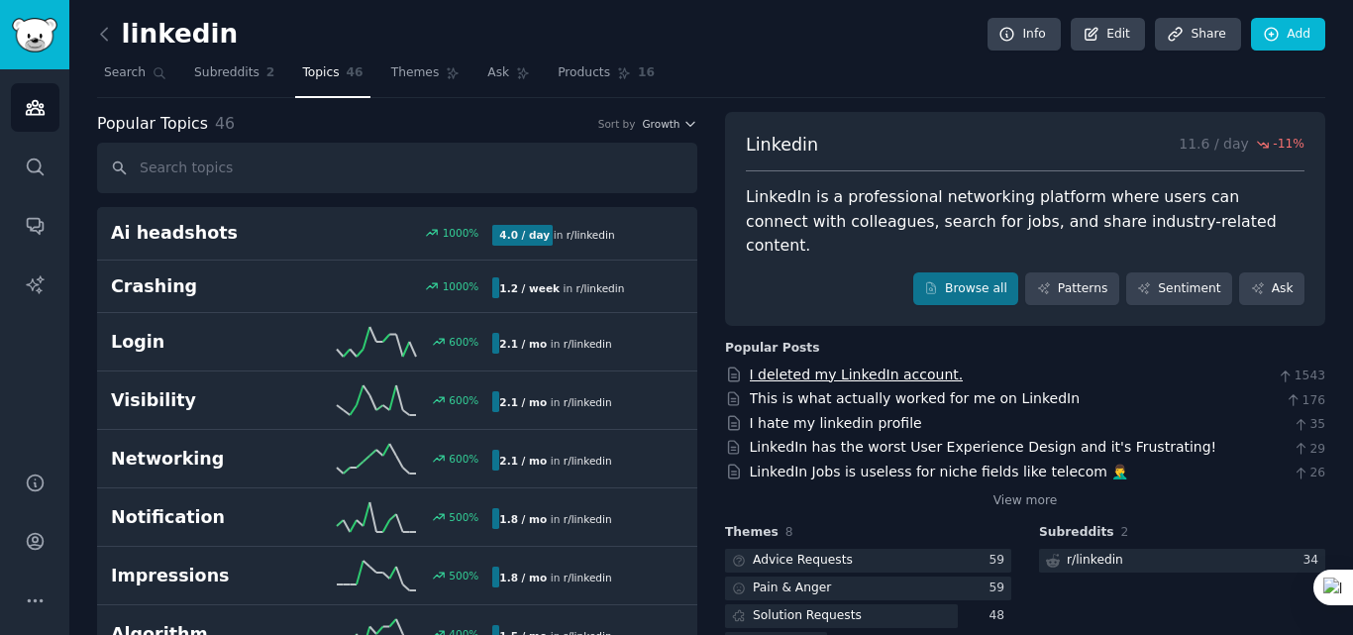
click at [808, 367] on link "I deleted my LinkedIn account." at bounding box center [857, 375] width 214 height 16
click at [868, 390] on link "This is what actually worked for me on LinkedIn" at bounding box center [915, 398] width 331 height 16
